Goal: Contribute content: Contribute content

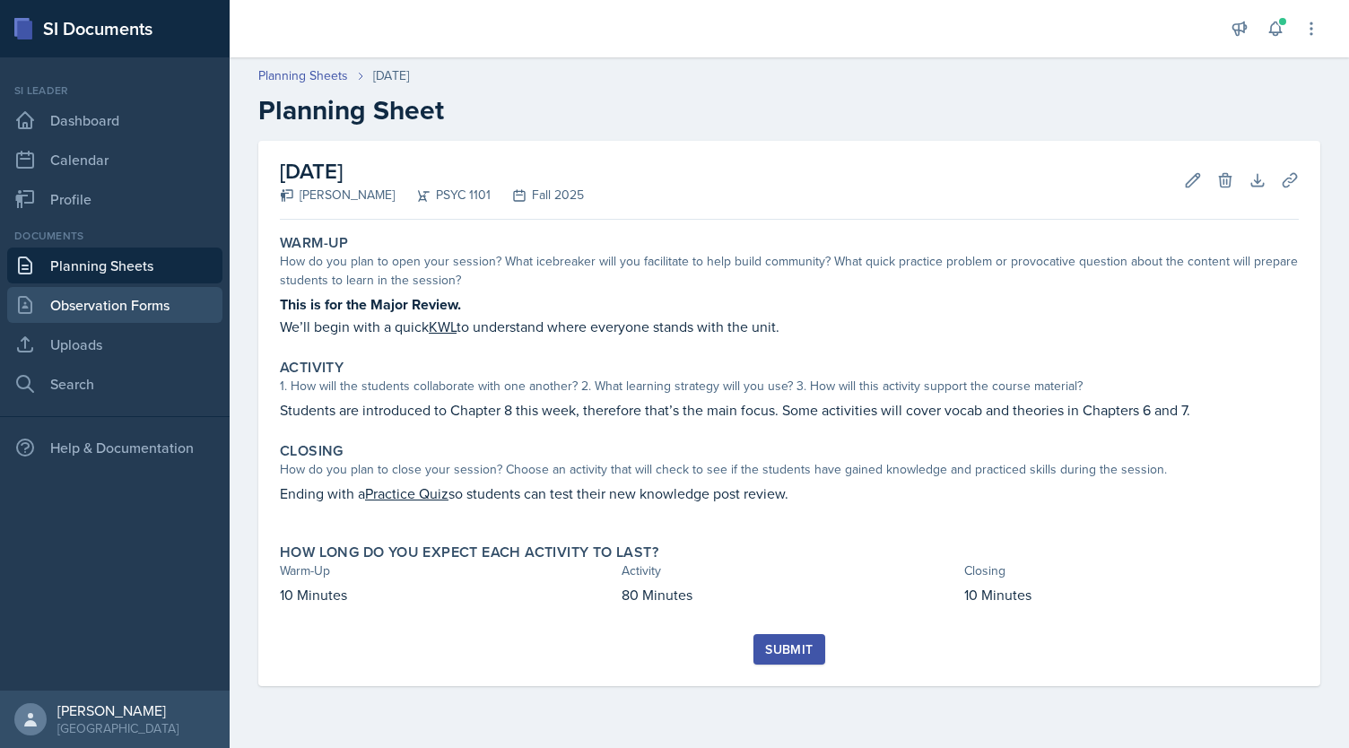
click at [74, 322] on link "Observation Forms" at bounding box center [114, 305] width 215 height 36
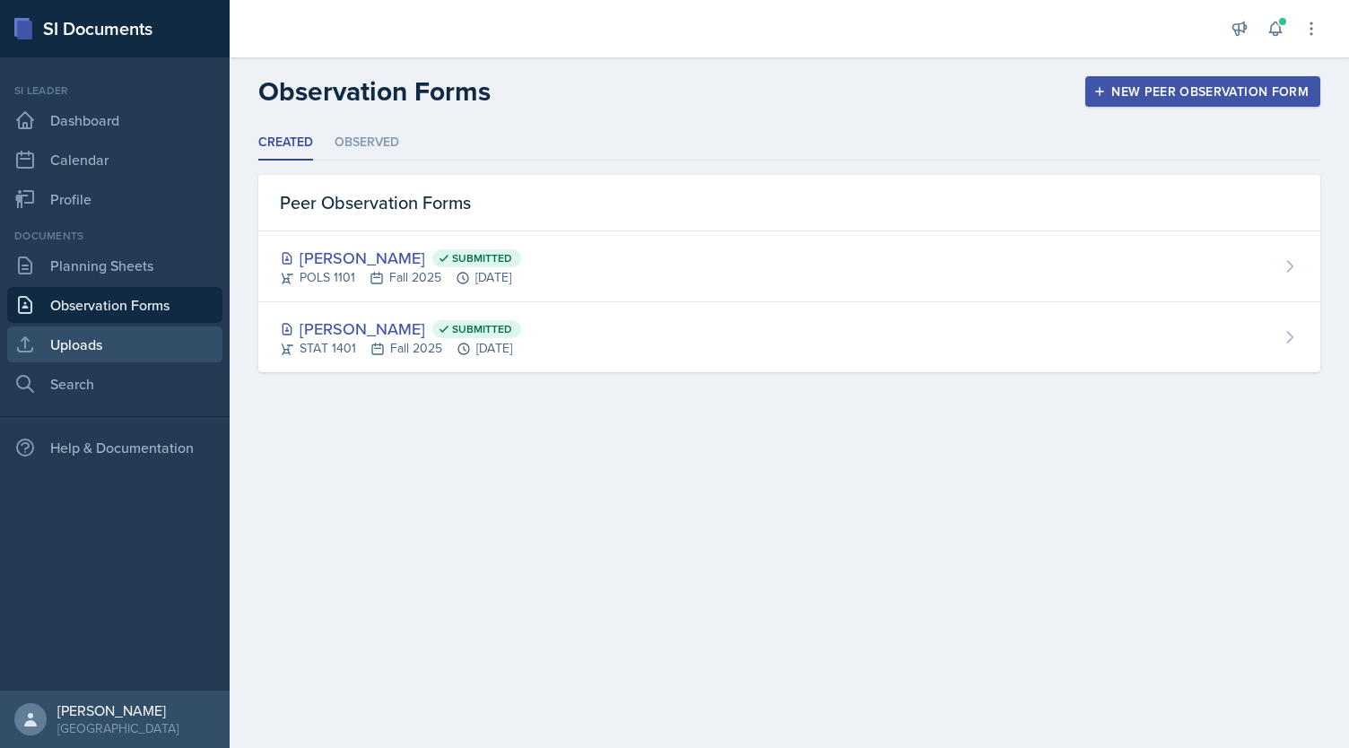
click at [89, 352] on link "Uploads" at bounding box center [114, 344] width 215 height 36
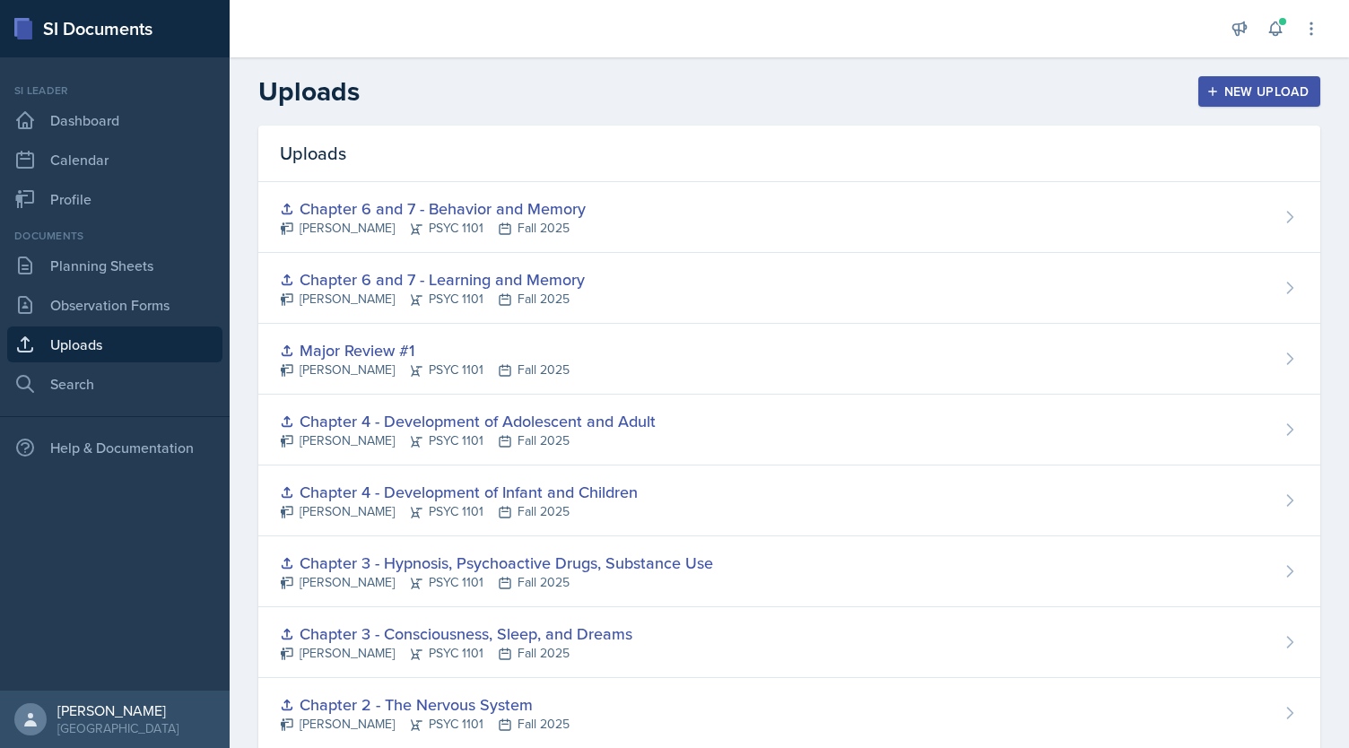
click at [1222, 92] on div "New Upload" at bounding box center [1260, 91] width 100 height 14
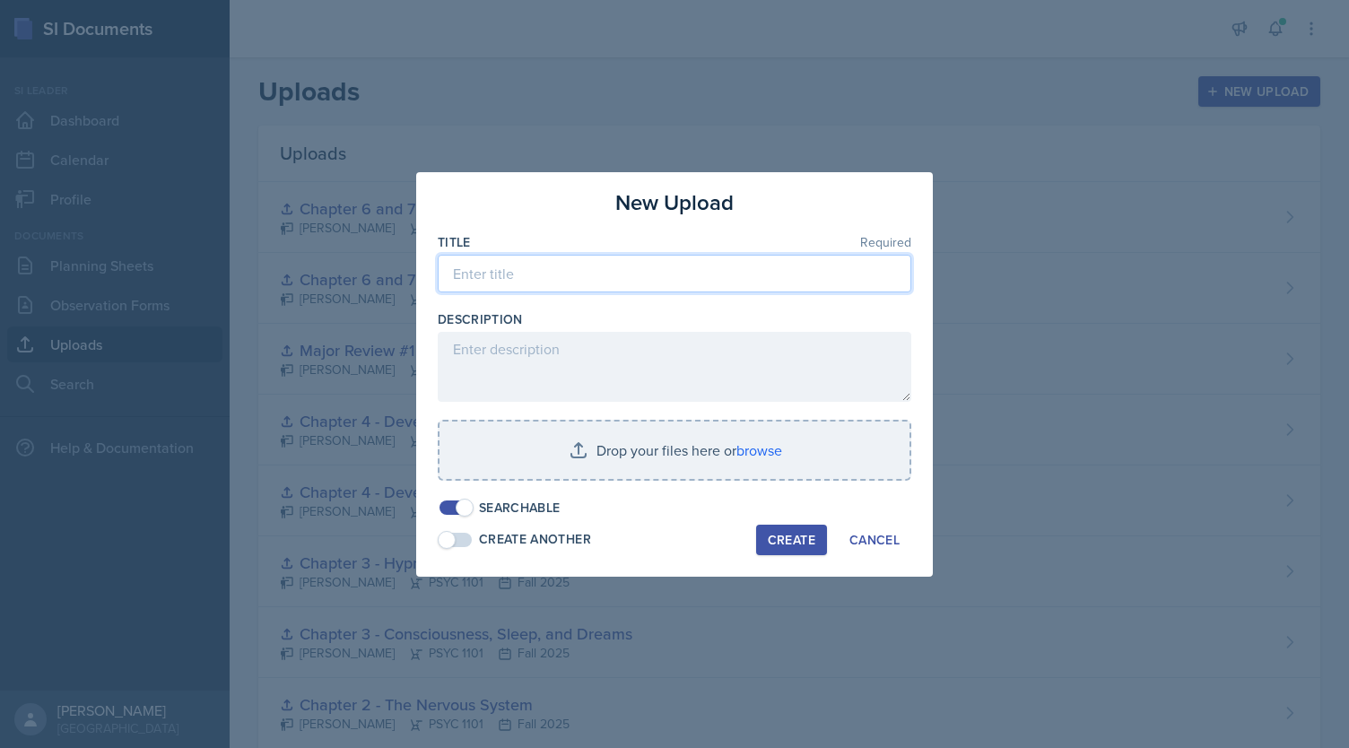
click at [644, 268] on input at bounding box center [674, 274] width 473 height 38
type input "Major Review #2"
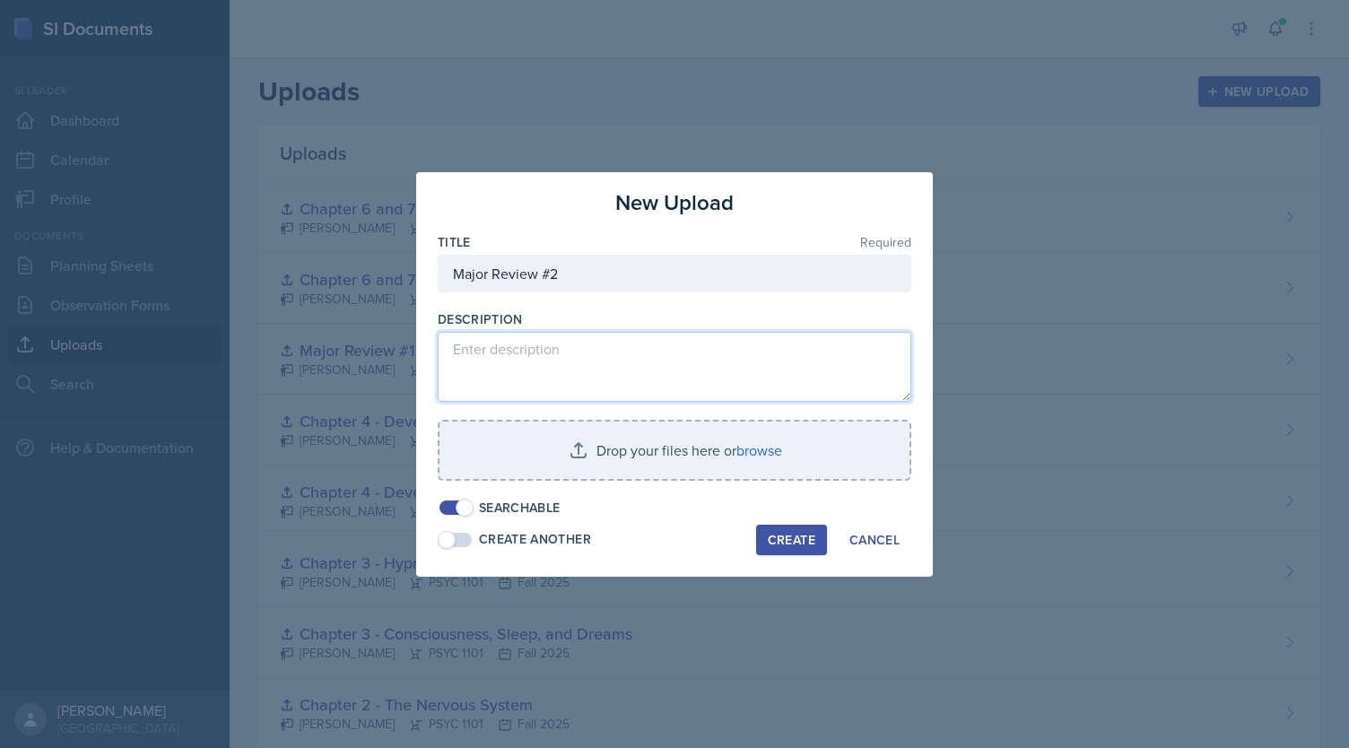
click at [585, 343] on textarea at bounding box center [674, 367] width 473 height 70
paste textarea "Question 1 (1 point) Listen When bivariate association claims do not meet the c…"
click at [619, 380] on textarea at bounding box center [674, 367] width 473 height 70
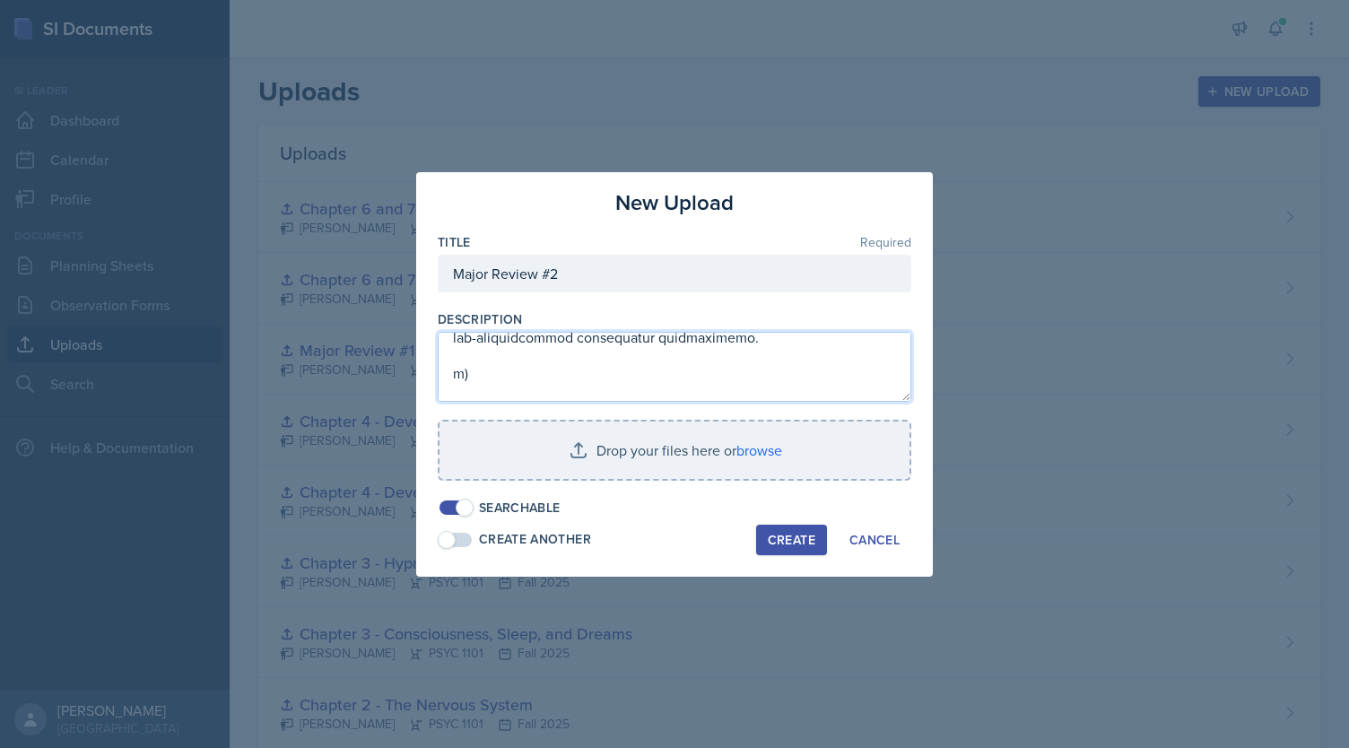
click at [619, 380] on textarea at bounding box center [674, 367] width 473 height 70
type textarea "Question 1 (1 point) Listen When bivariate association claims do not meet the c…"
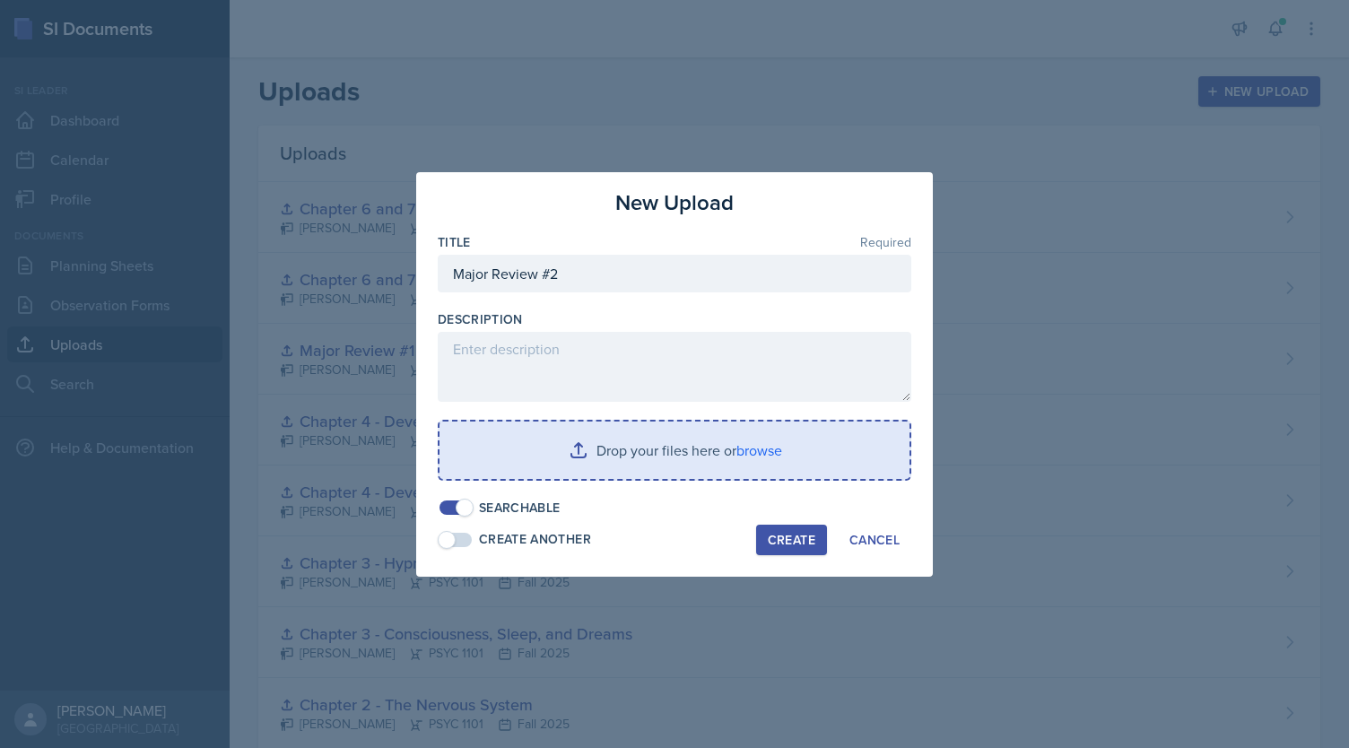
click at [639, 447] on input "file" at bounding box center [674, 449] width 470 height 57
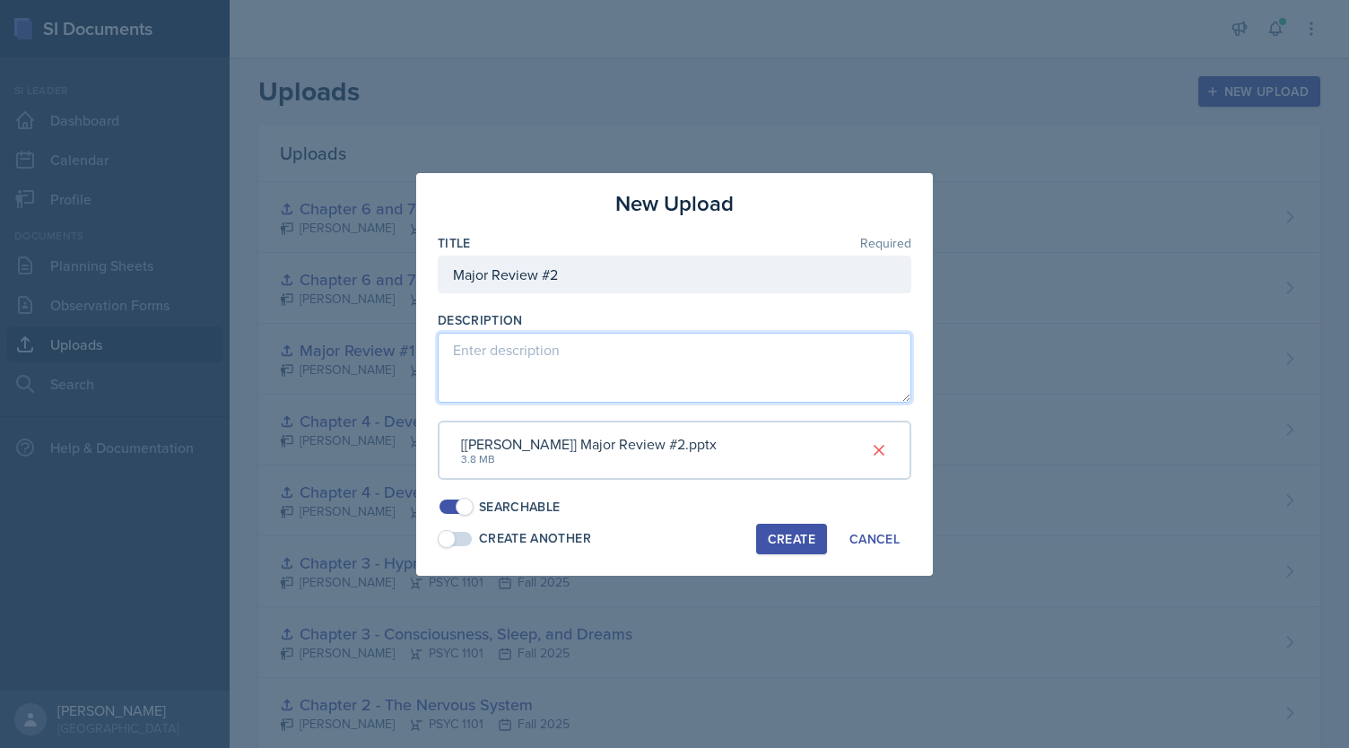
click at [534, 354] on textarea at bounding box center [674, 368] width 473 height 70
paste textarea "[URL][DOMAIN_NAME]"
type textarea "[URL][DOMAIN_NAME]"
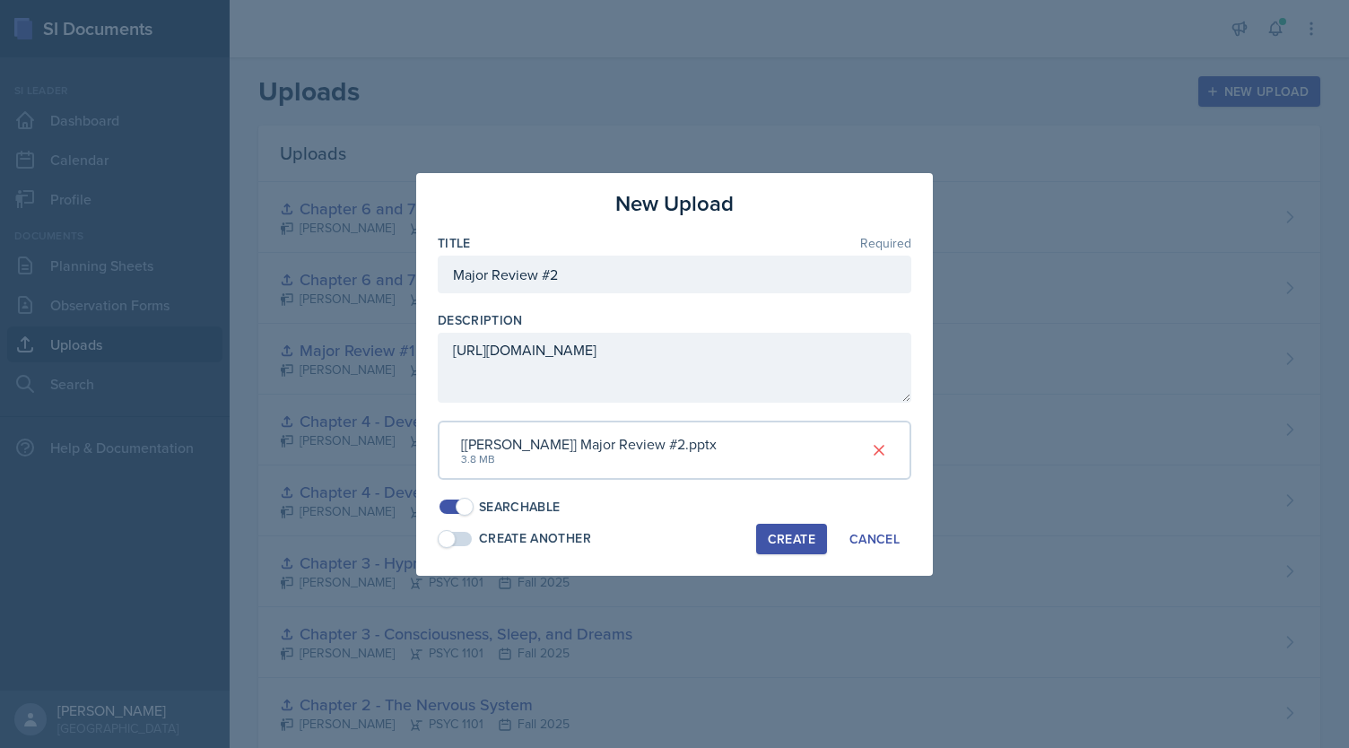
click at [796, 532] on div "Create" at bounding box center [792, 539] width 48 height 14
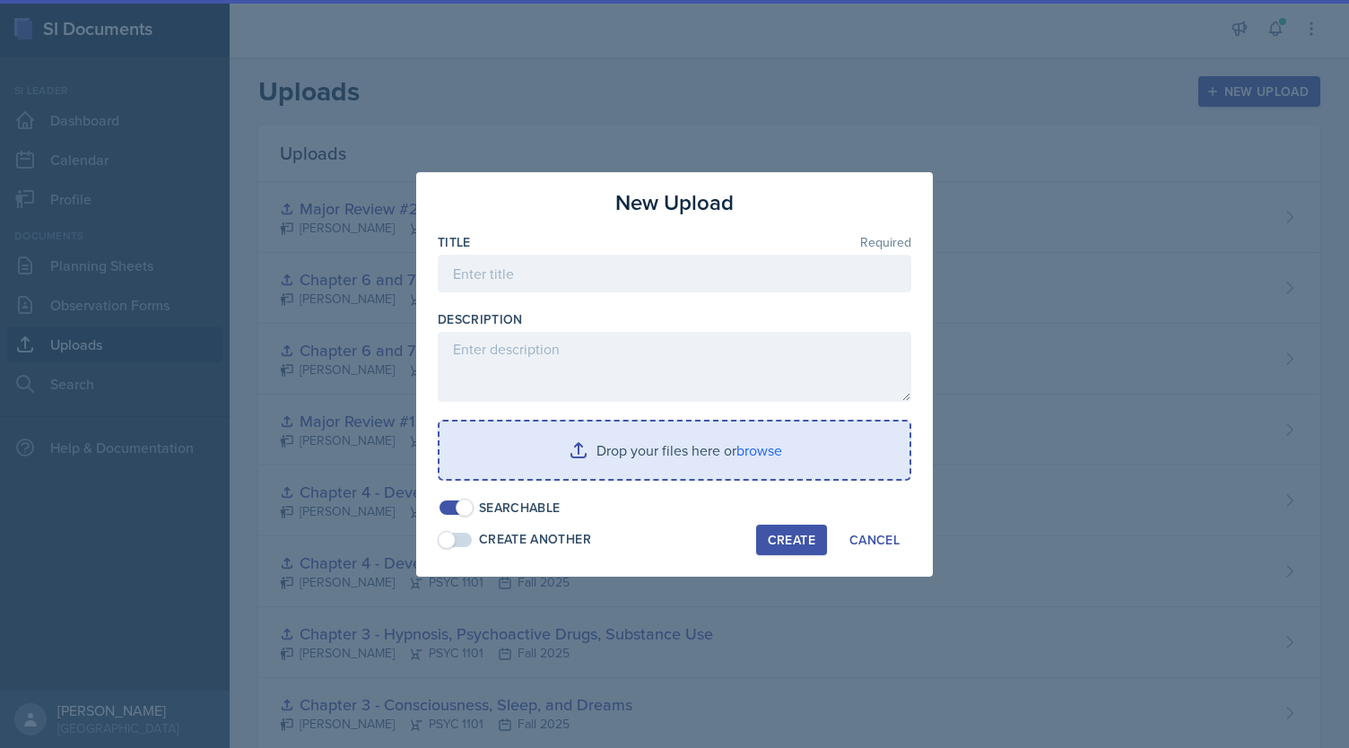
scroll to position [0, 0]
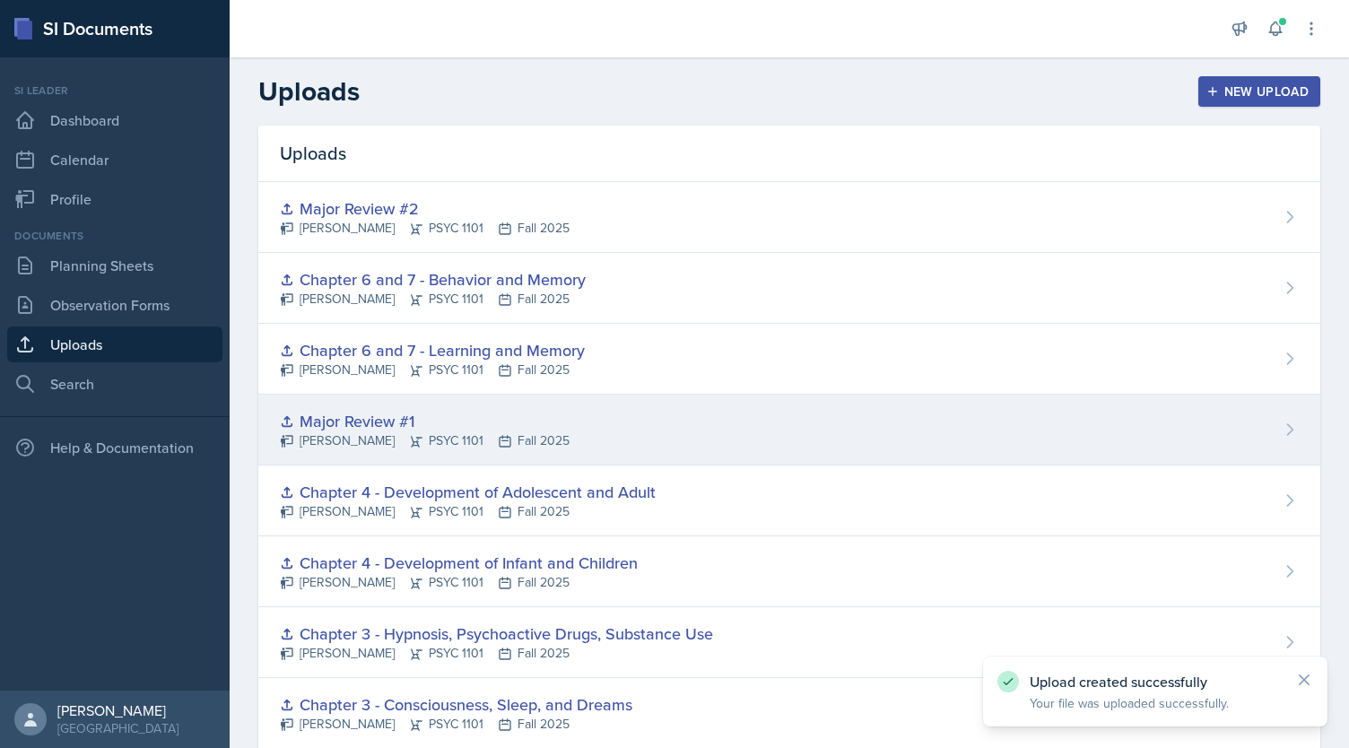
click at [520, 409] on div "Major Review #1" at bounding box center [425, 421] width 290 height 24
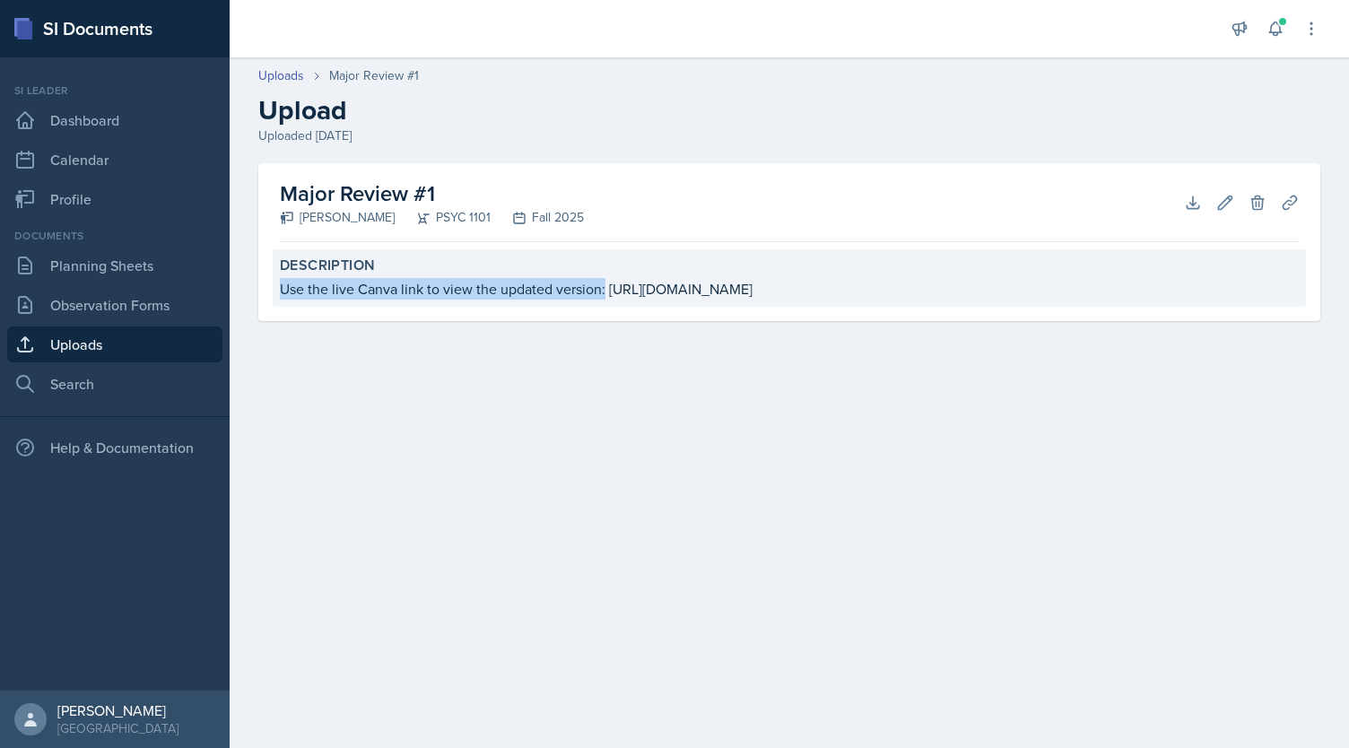
drag, startPoint x: 282, startPoint y: 286, endPoint x: 604, endPoint y: 297, distance: 323.0
click at [604, 297] on div "Use the live Canva link to view the updated version: [URL][DOMAIN_NAME]" at bounding box center [789, 289] width 1019 height 22
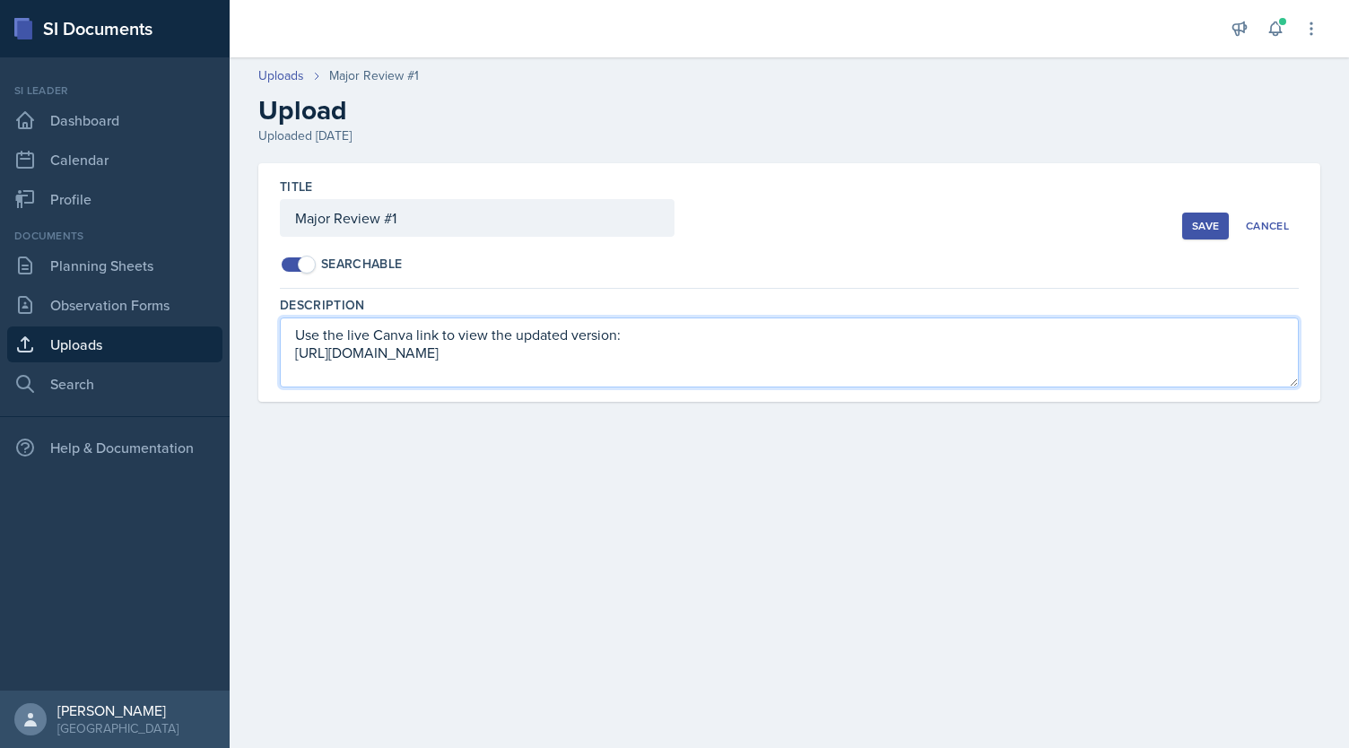
drag, startPoint x: 628, startPoint y: 333, endPoint x: 281, endPoint y: 317, distance: 347.4
click at [281, 317] on textarea "Use the live Canva link to view the updated version: [URL][DOMAIN_NAME]" at bounding box center [789, 352] width 1019 height 70
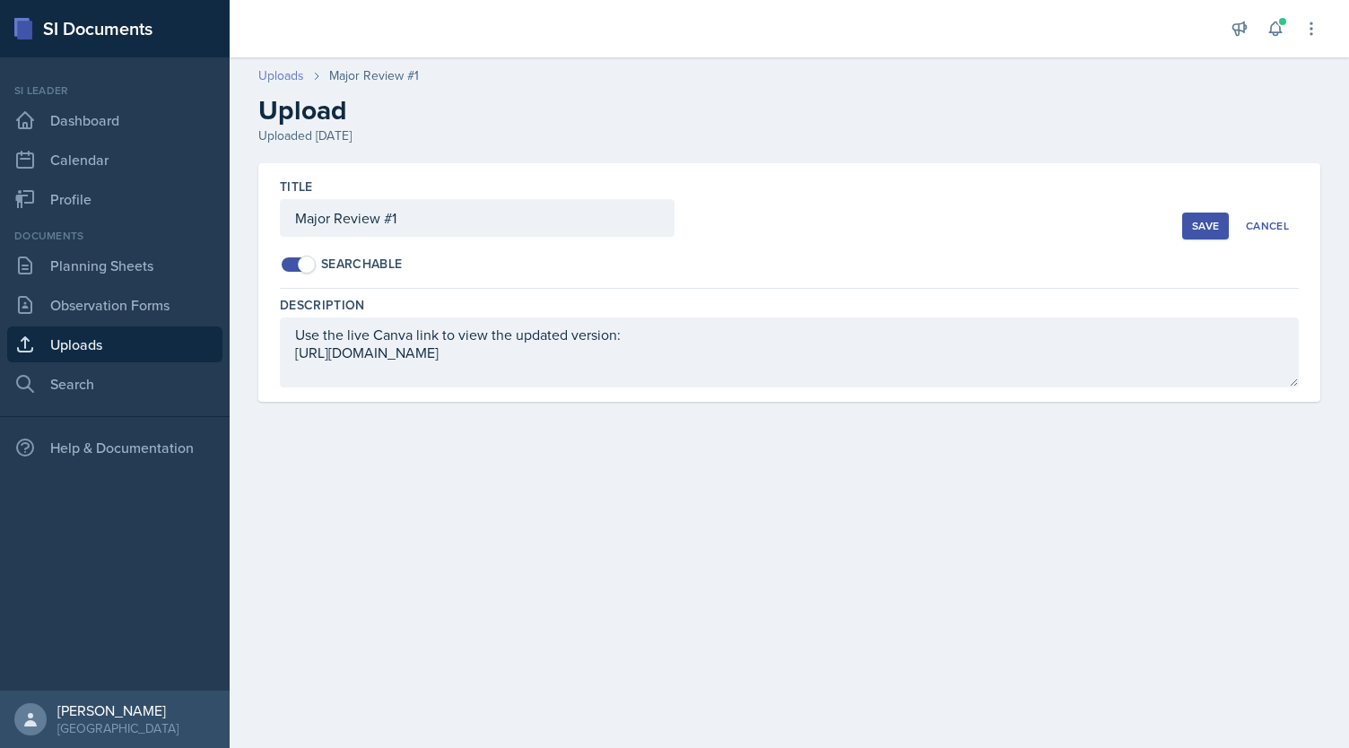
click at [273, 78] on link "Uploads" at bounding box center [281, 75] width 46 height 19
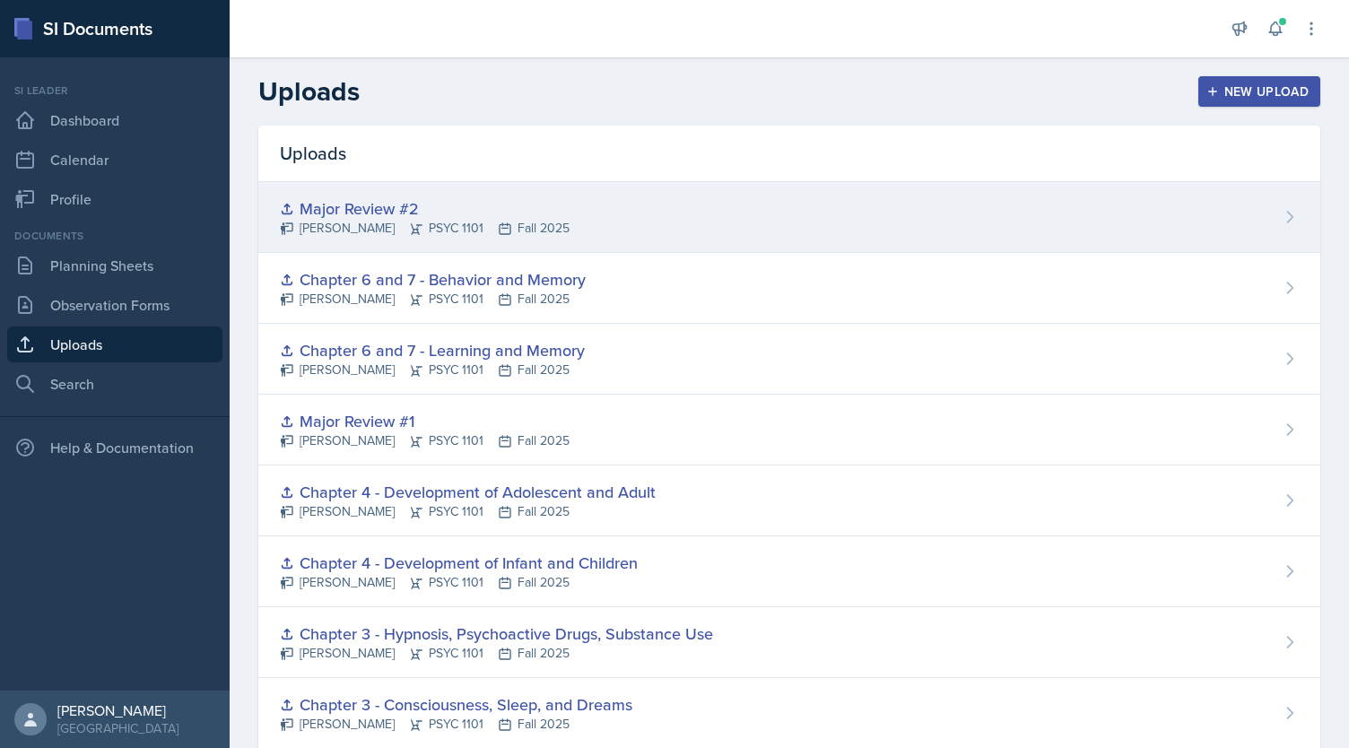
click at [409, 225] on icon at bounding box center [416, 228] width 14 height 14
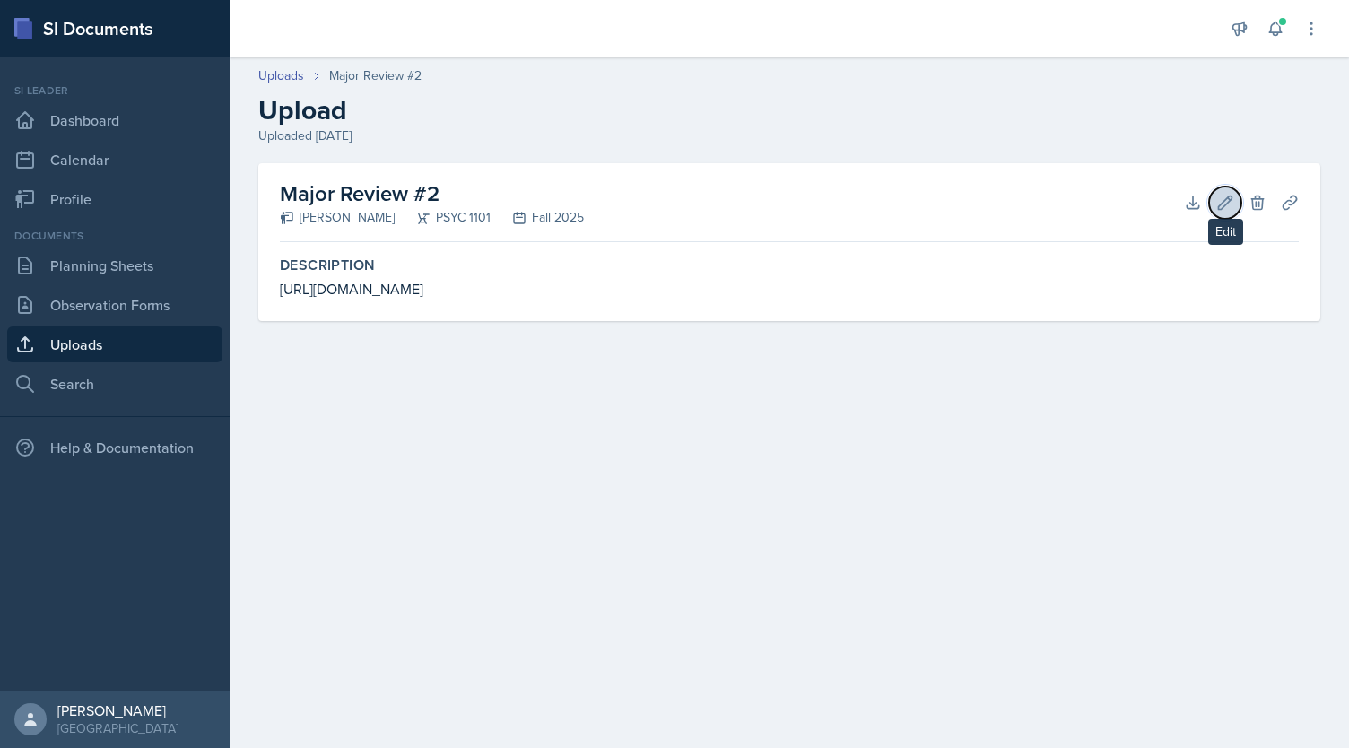
click at [1221, 202] on icon at bounding box center [1225, 201] width 13 height 13
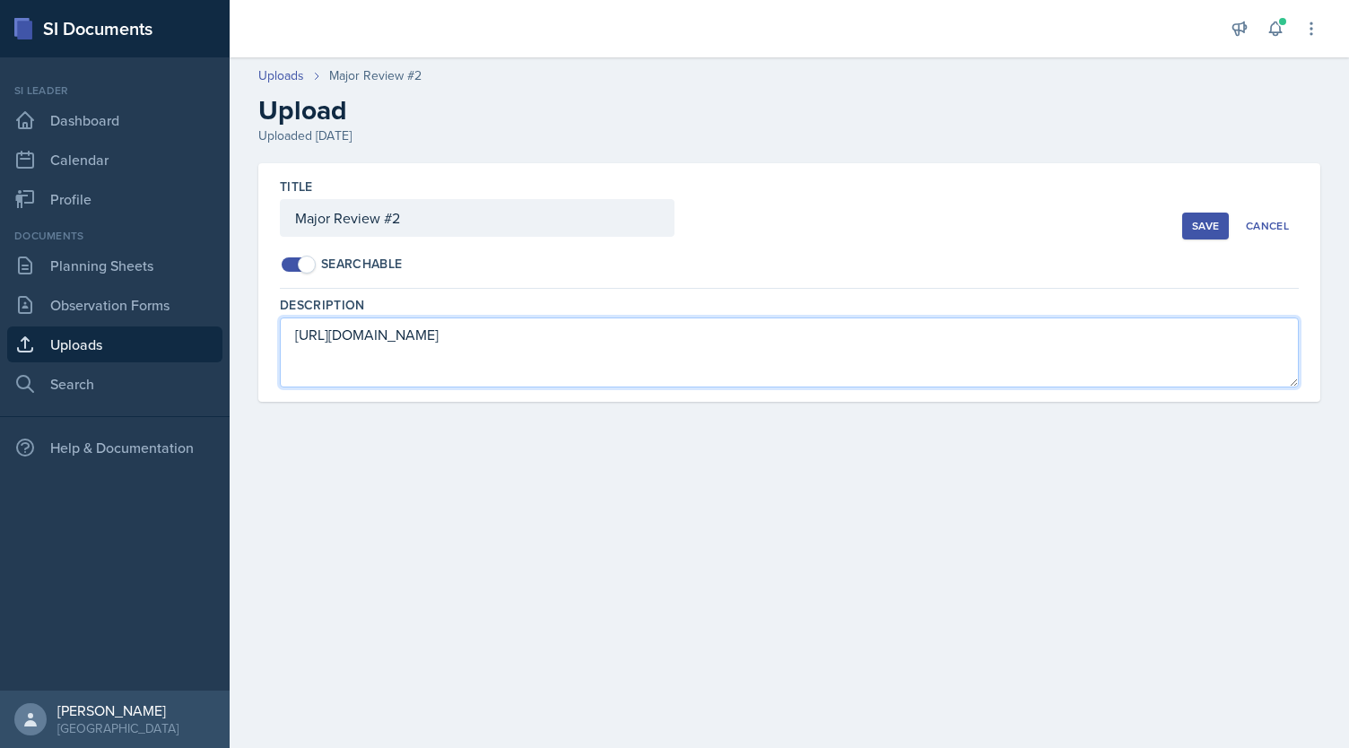
click at [293, 341] on textarea "[URL][DOMAIN_NAME]" at bounding box center [789, 352] width 1019 height 70
paste textarea "Use the live Canva link to view the updated version:"
type textarea "Use the live Canva link to view the updated version: [URL][DOMAIN_NAME]"
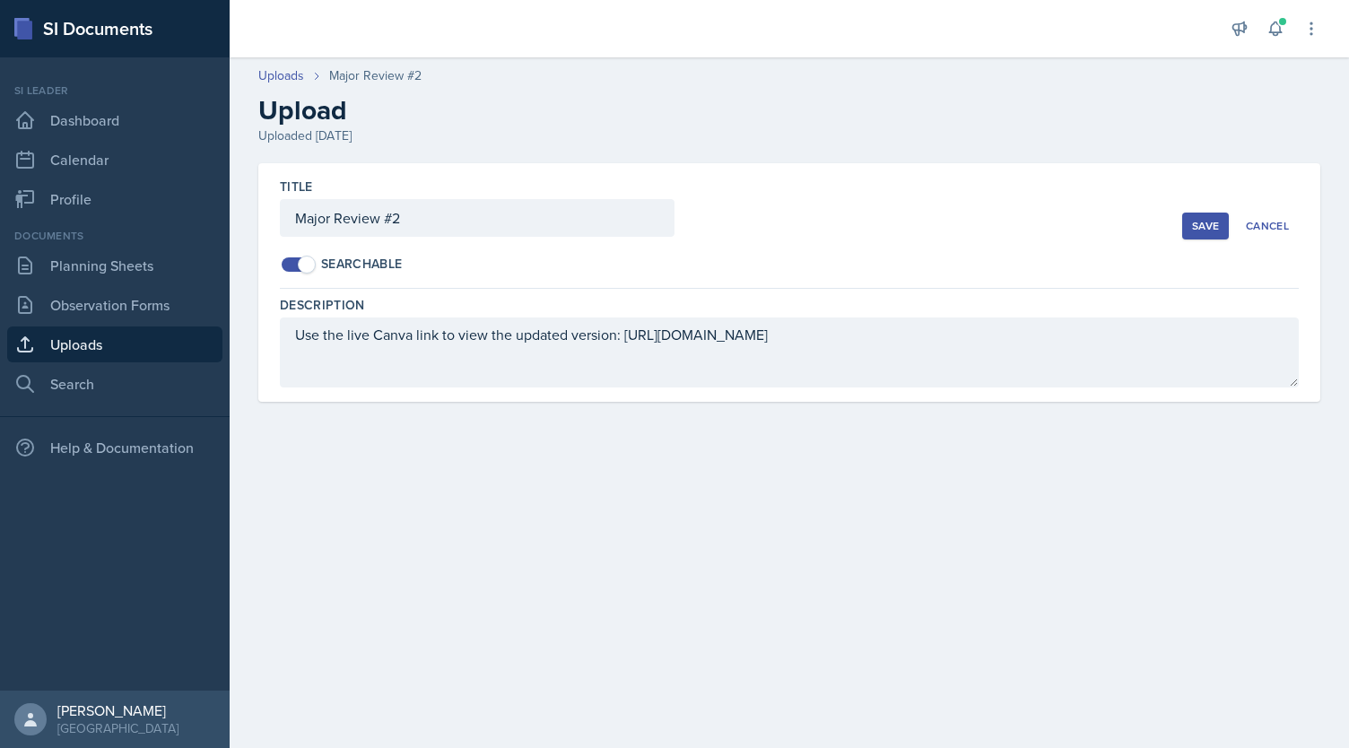
click at [1209, 223] on div "Save" at bounding box center [1205, 226] width 27 height 14
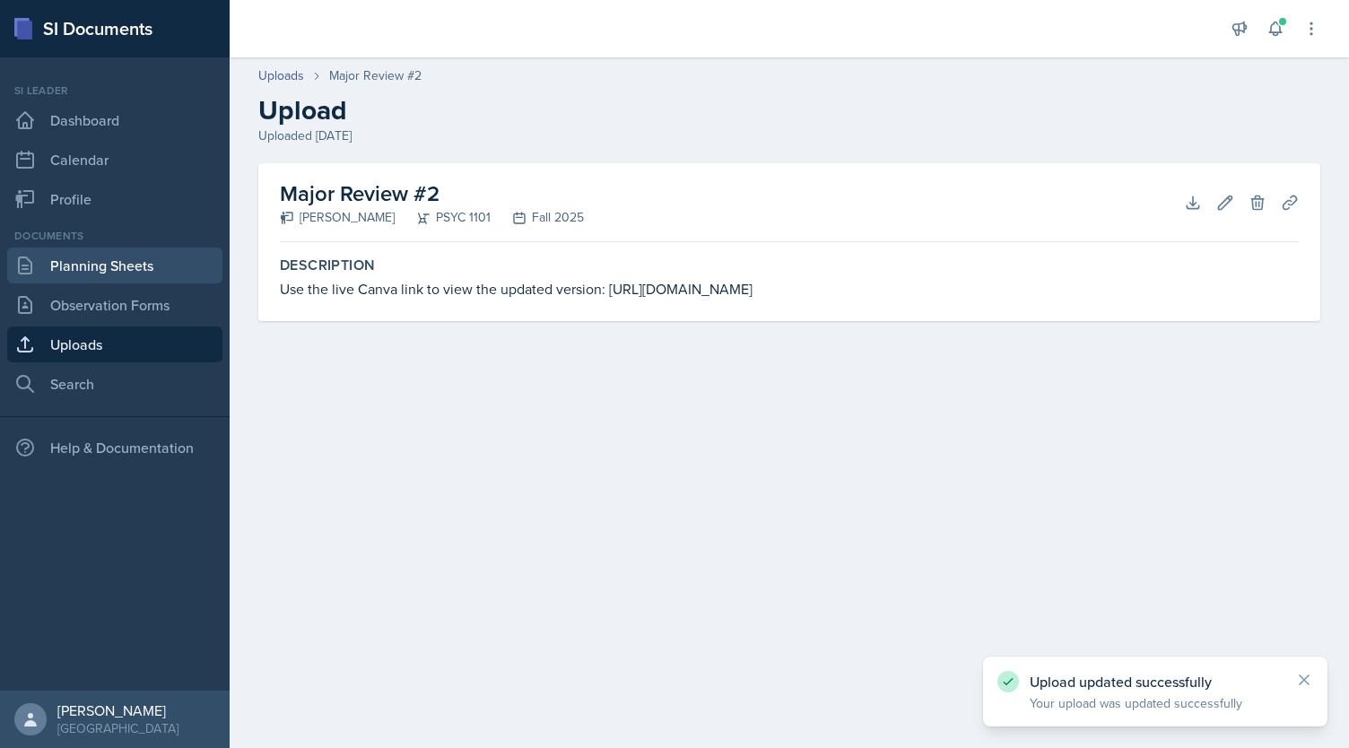
click at [80, 270] on link "Planning Sheets" at bounding box center [114, 265] width 215 height 36
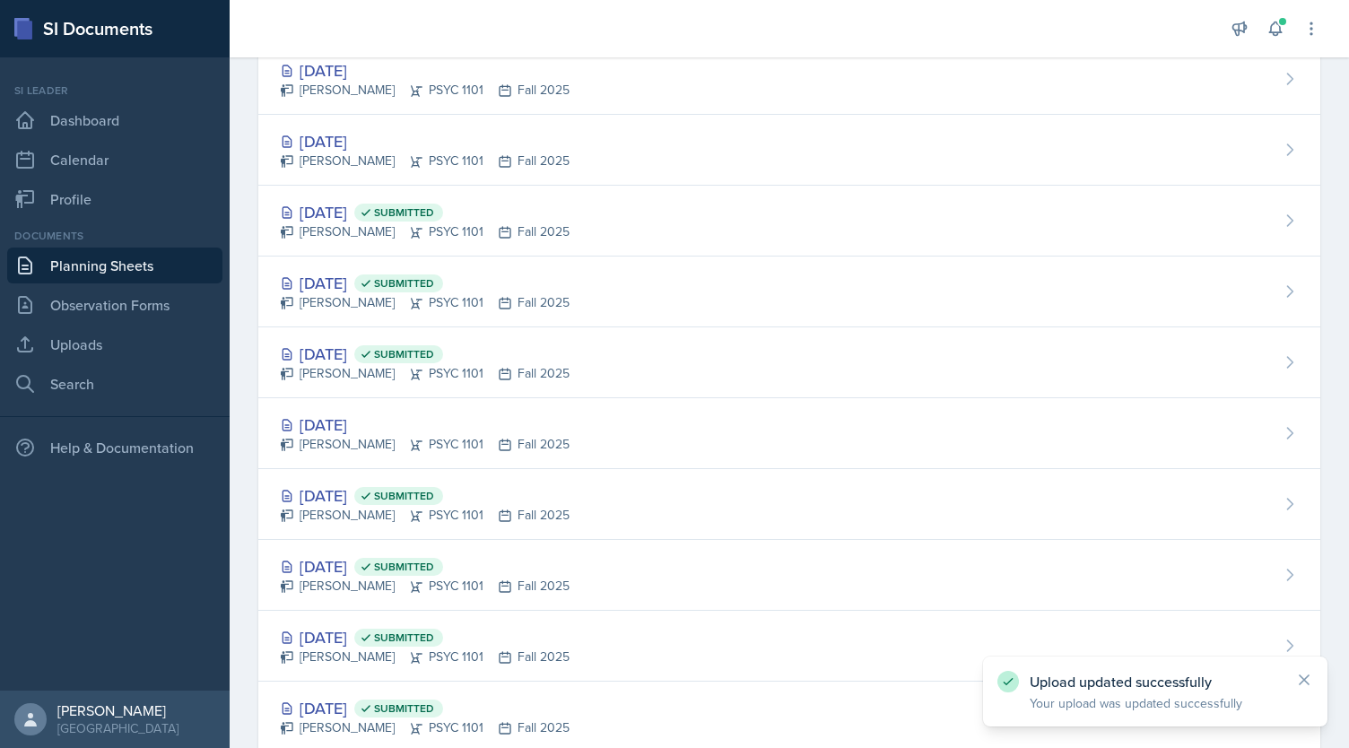
scroll to position [643, 0]
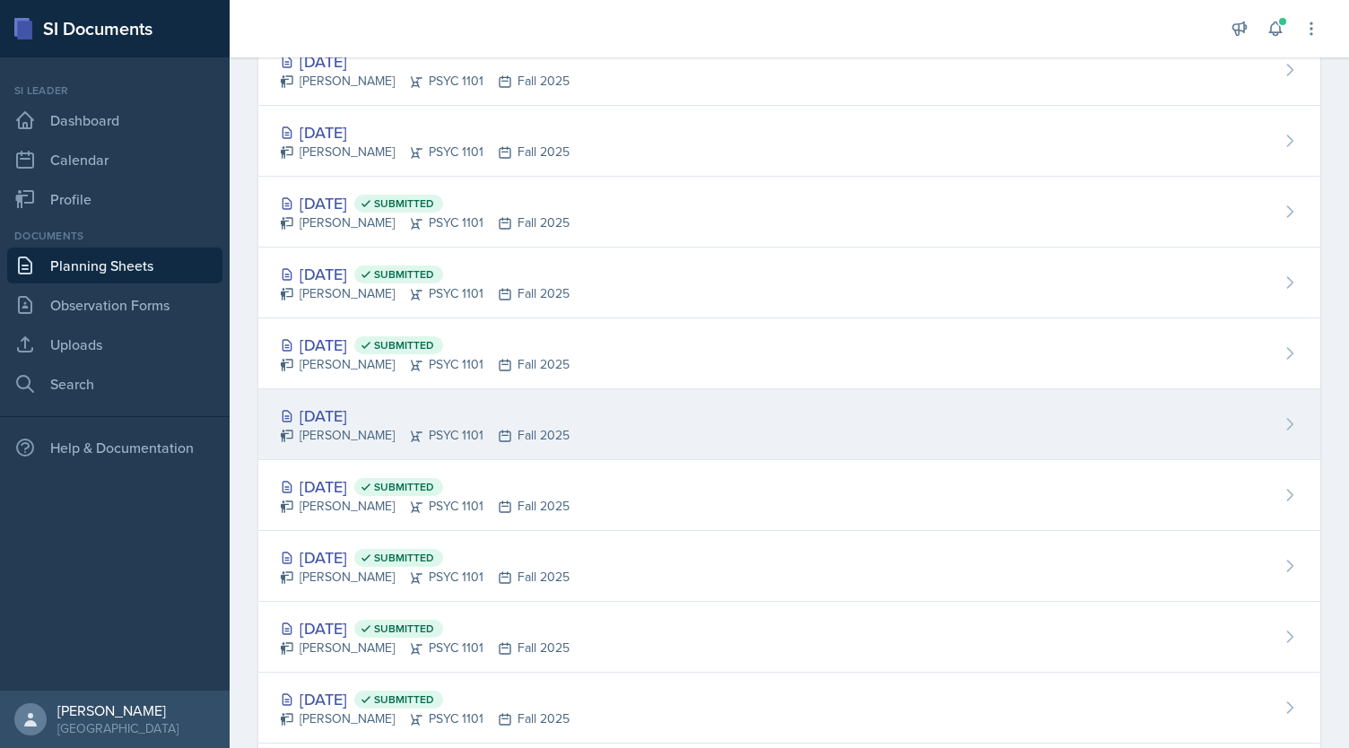
click at [515, 429] on div "[PERSON_NAME] PSYC 1101 Fall 2025" at bounding box center [425, 435] width 290 height 19
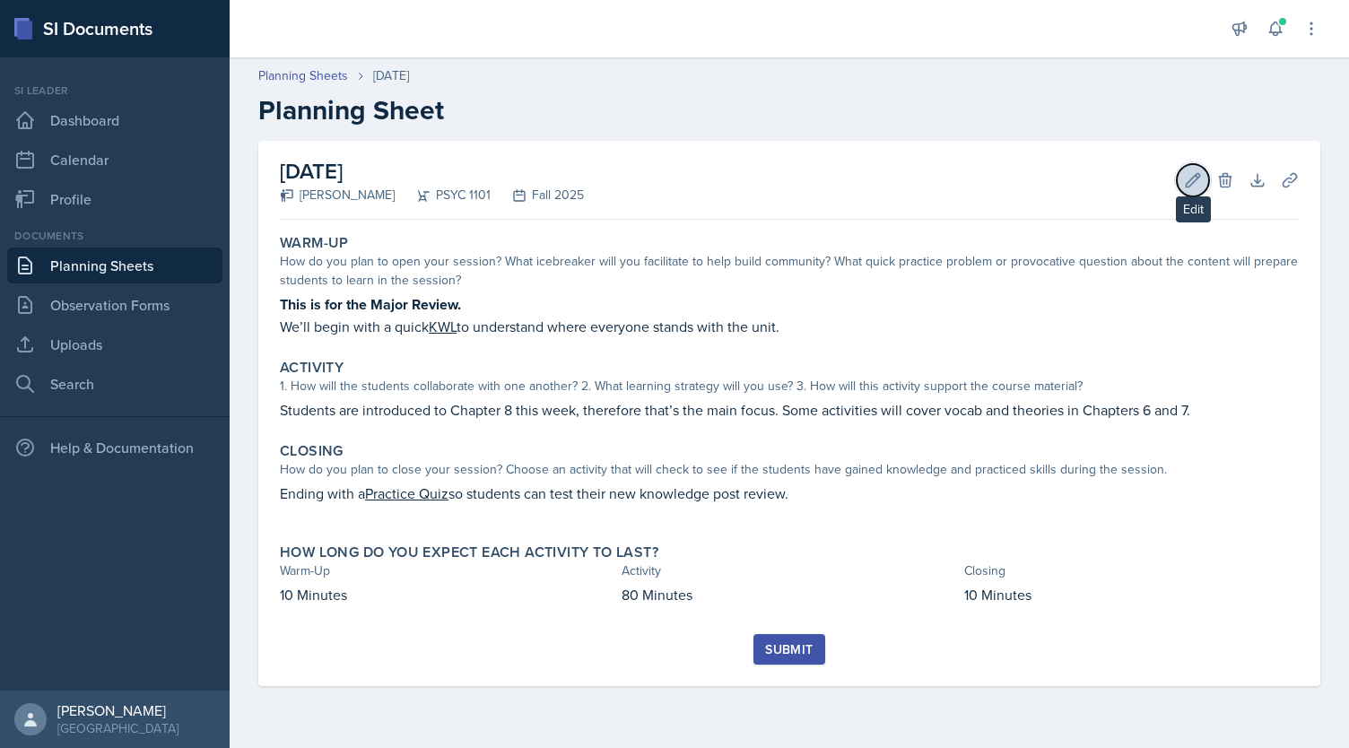
click at [1193, 182] on icon at bounding box center [1192, 179] width 13 height 13
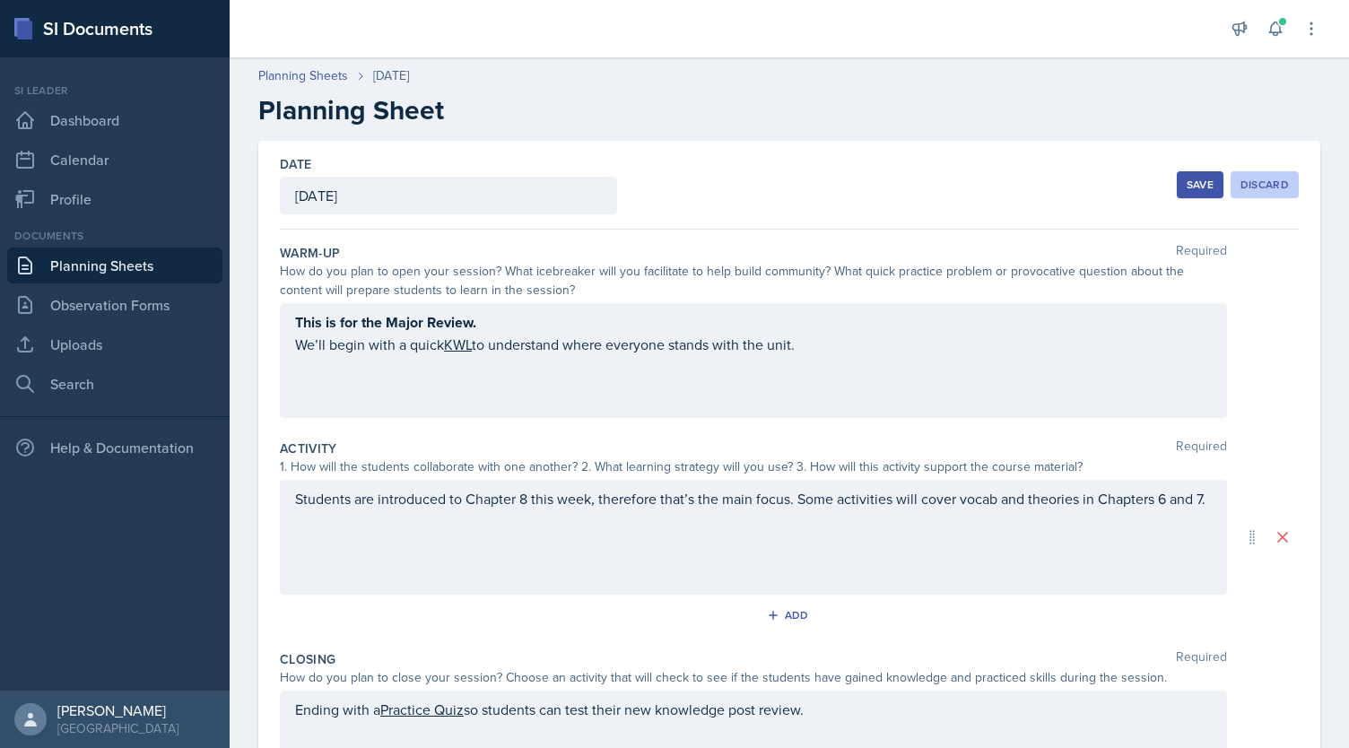
click at [1252, 195] on button "Discard" at bounding box center [1264, 184] width 68 height 27
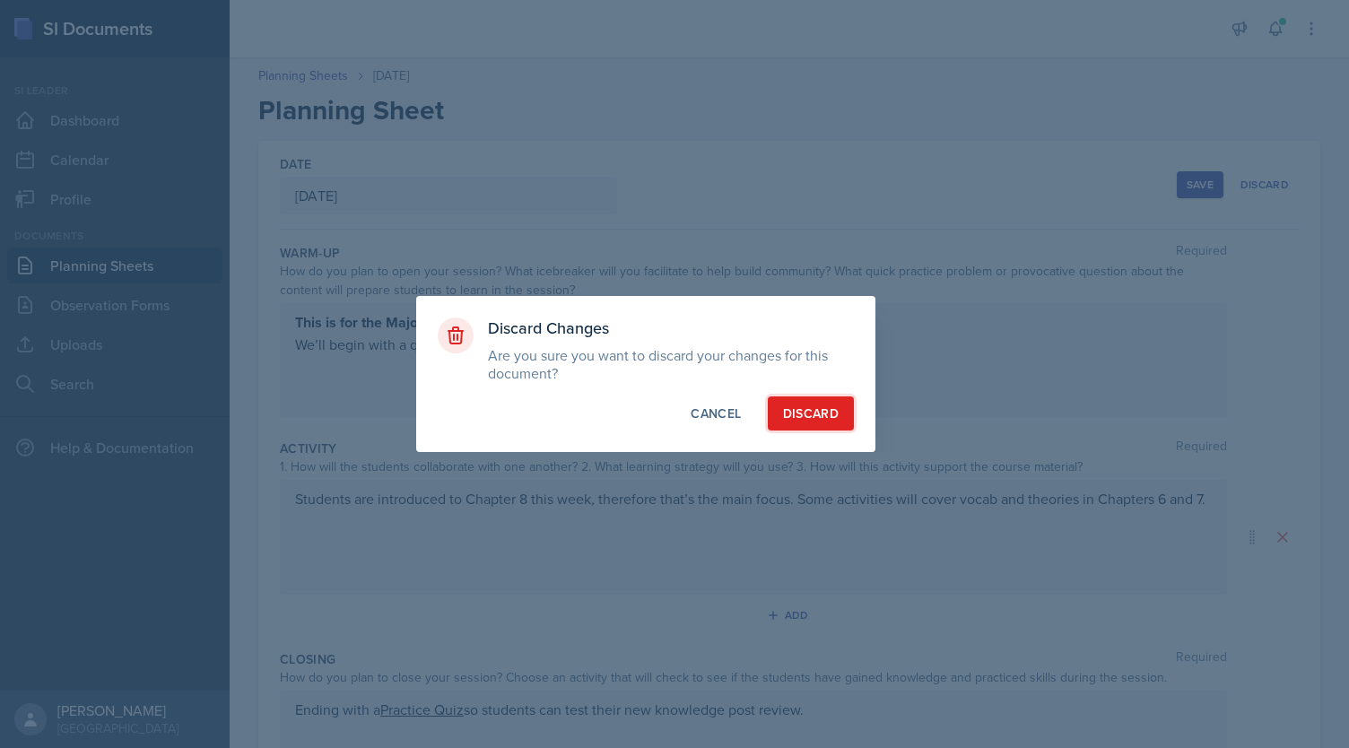
click at [792, 414] on div "Discard" at bounding box center [811, 413] width 56 height 18
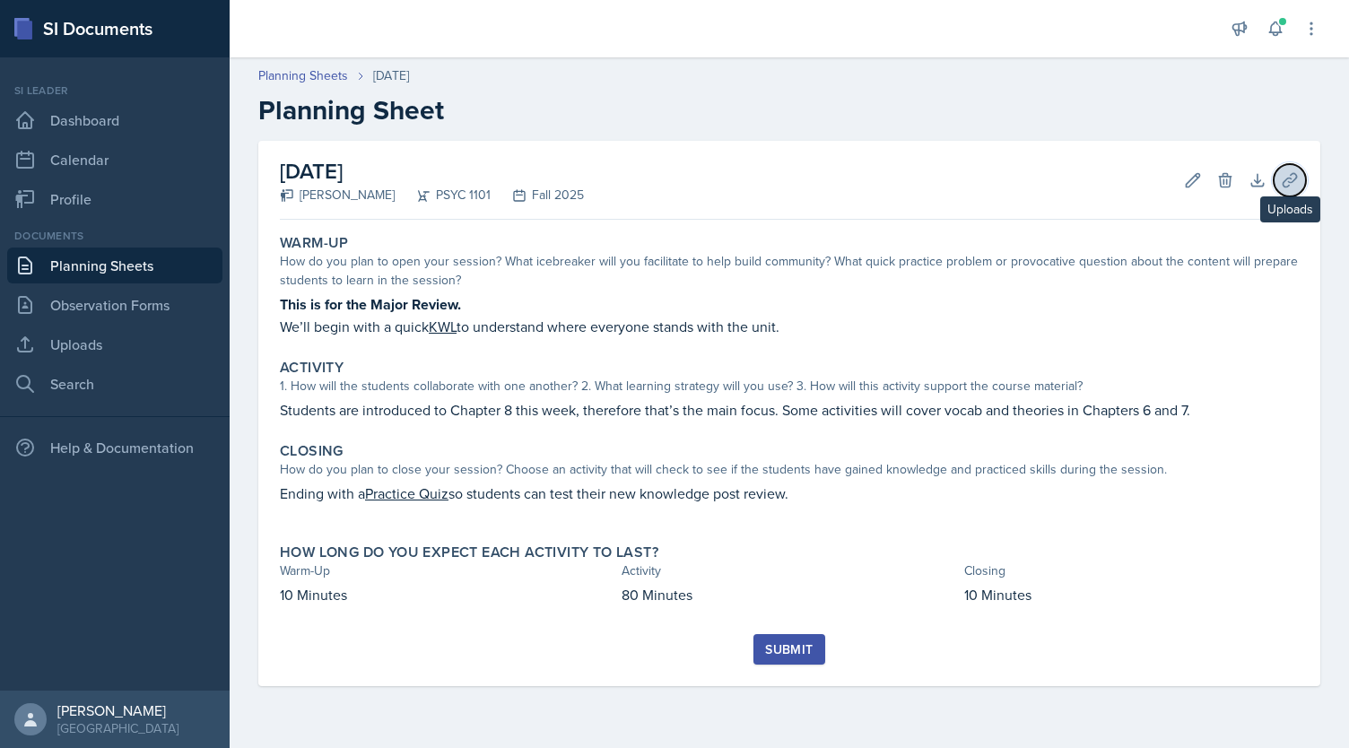
click at [1301, 180] on button "Uploads" at bounding box center [1289, 180] width 32 height 32
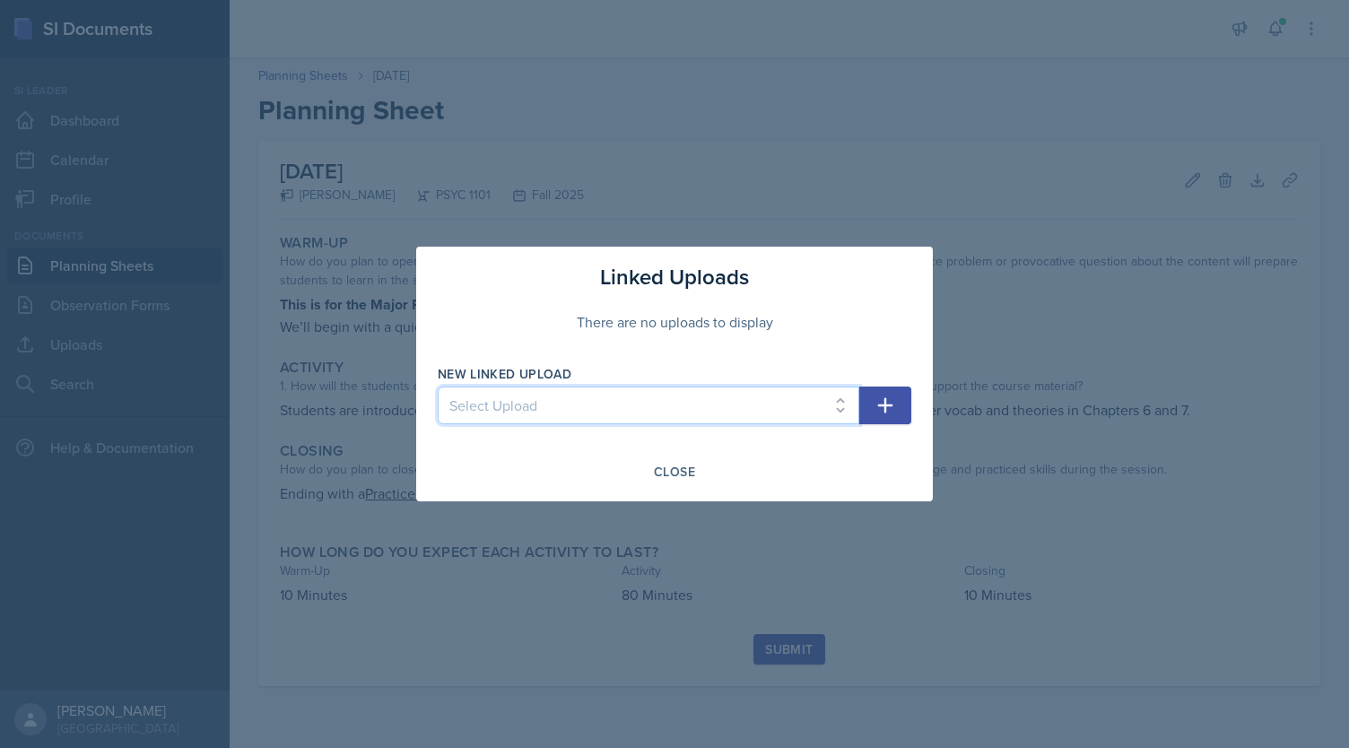
click at [825, 407] on select "Select Upload Chapter 2 - The Nervous System Chapter 2 - Brain's Parts and Func…" at bounding box center [648, 405] width 421 height 38
select select "d16b835e-e678-4cea-8747-f30c5333b5fc"
click at [438, 386] on select "Select Upload Chapter 2 - The Nervous System Chapter 2 - Brain's Parts and Func…" at bounding box center [648, 405] width 421 height 38
click at [884, 409] on icon "button" at bounding box center [885, 406] width 22 height 22
select select
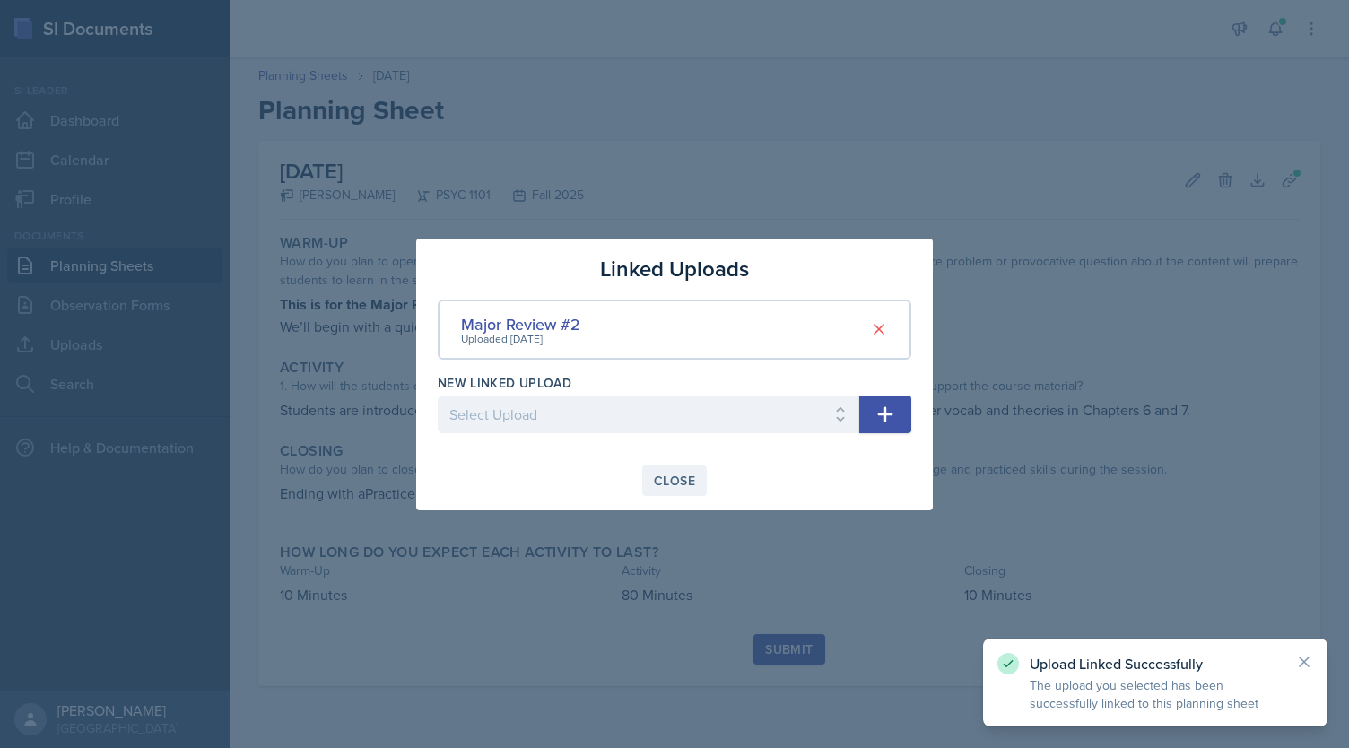
click at [678, 478] on div "Close" at bounding box center [674, 480] width 41 height 14
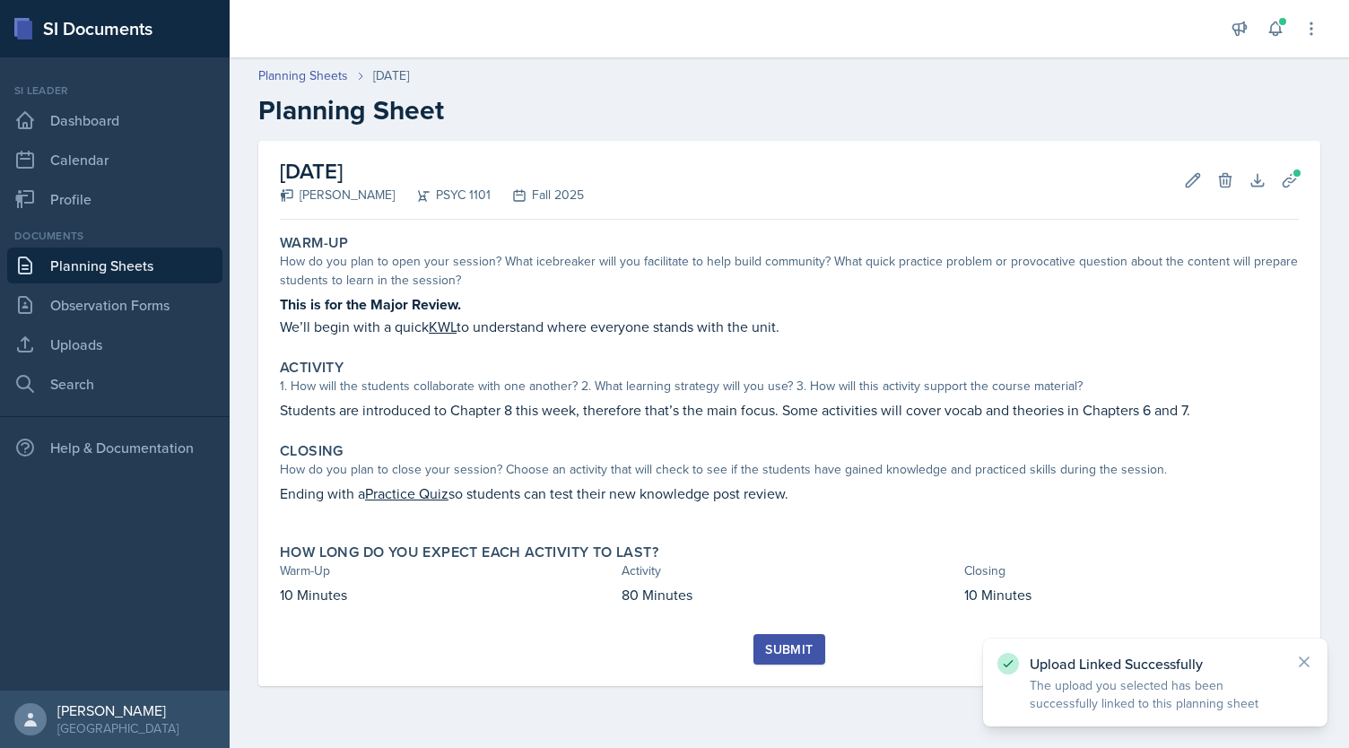
click at [787, 650] on div "Submit" at bounding box center [789, 649] width 48 height 14
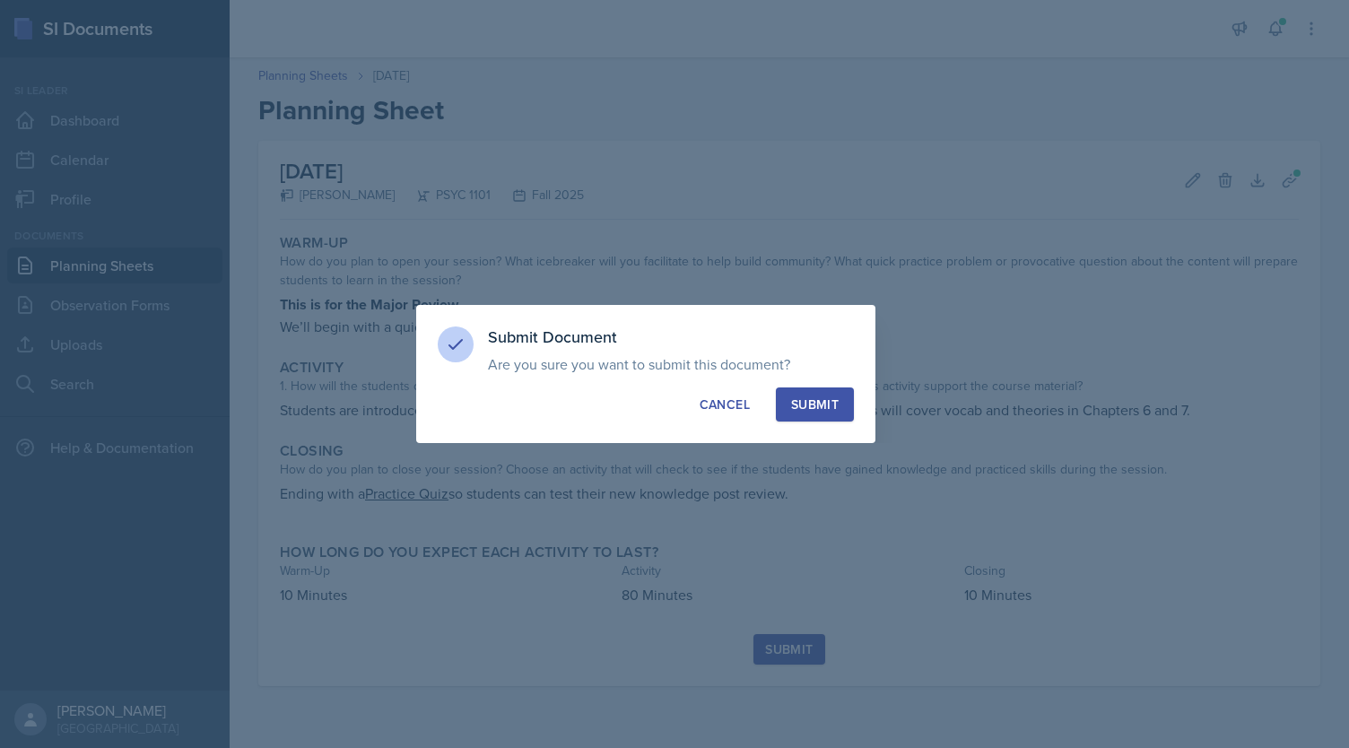
click at [814, 410] on div "Submit" at bounding box center [815, 404] width 48 height 18
